Goal: Task Accomplishment & Management: Manage account settings

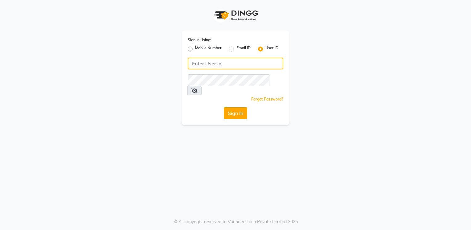
type input "Anup@123"
click at [232, 107] on button "Sign In" at bounding box center [235, 113] width 23 height 12
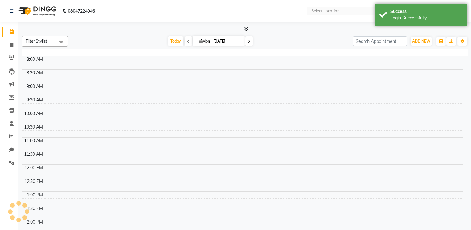
select select "en"
